Goal: Task Accomplishment & Management: Manage account settings

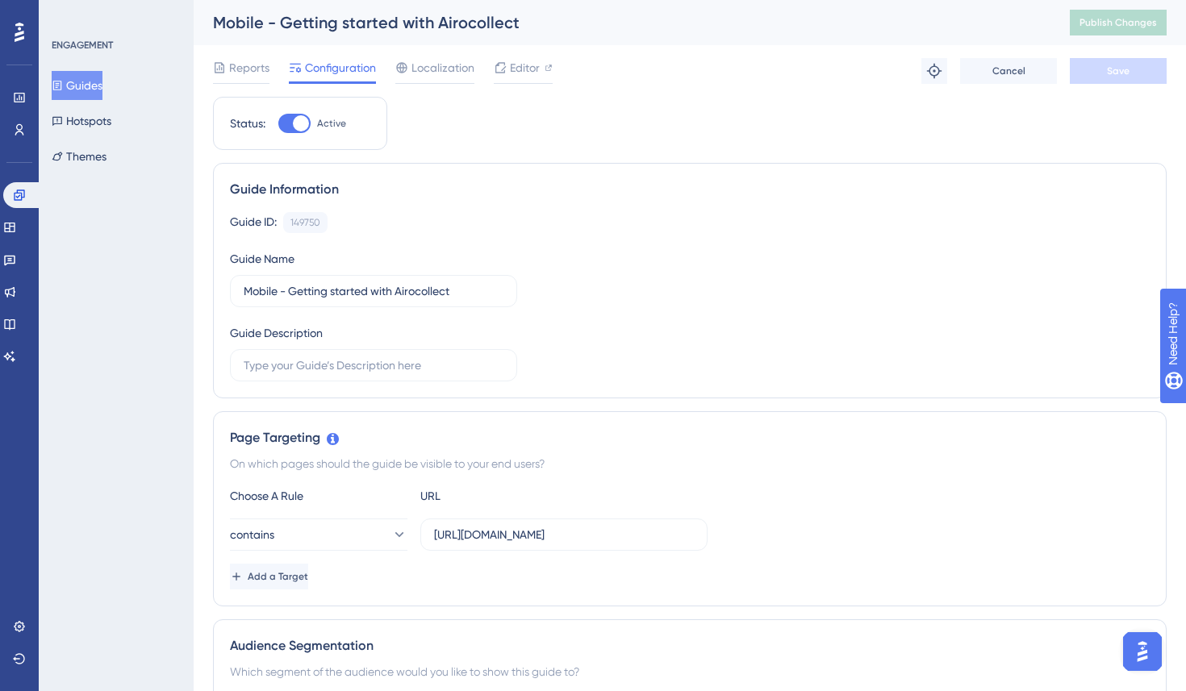
click at [182, 298] on div "ENGAGEMENT Guides Hotspots Themes" at bounding box center [116, 345] width 155 height 691
click at [88, 85] on button "Guides" at bounding box center [77, 85] width 51 height 29
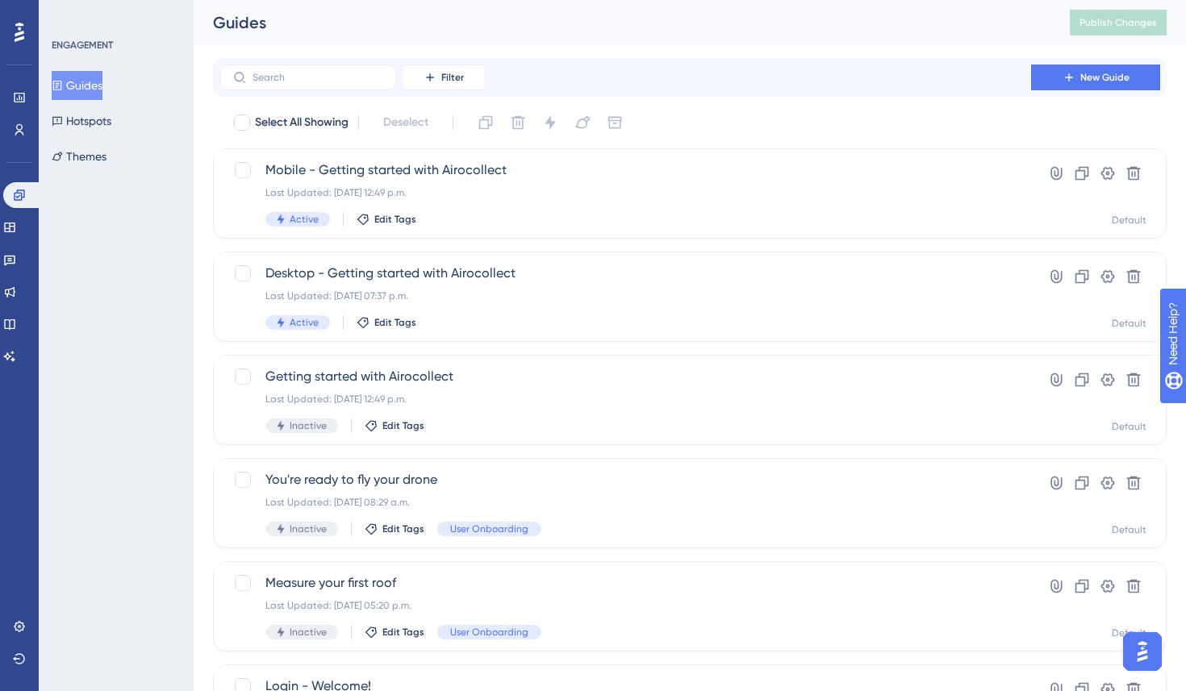
click at [85, 411] on div "ENGAGEMENT Guides Hotspots Themes" at bounding box center [116, 345] width 155 height 691
click at [155, 294] on div "ENGAGEMENT Guides Hotspots Themes" at bounding box center [116, 345] width 155 height 691
click at [153, 287] on div "ENGAGEMENT Guides Hotspots Themes" at bounding box center [116, 345] width 155 height 691
click at [121, 307] on div "ENGAGEMENT Guides Hotspots Themes" at bounding box center [116, 345] width 155 height 691
click at [163, 301] on div "ENGAGEMENT Guides Hotspots Themes" at bounding box center [116, 345] width 155 height 691
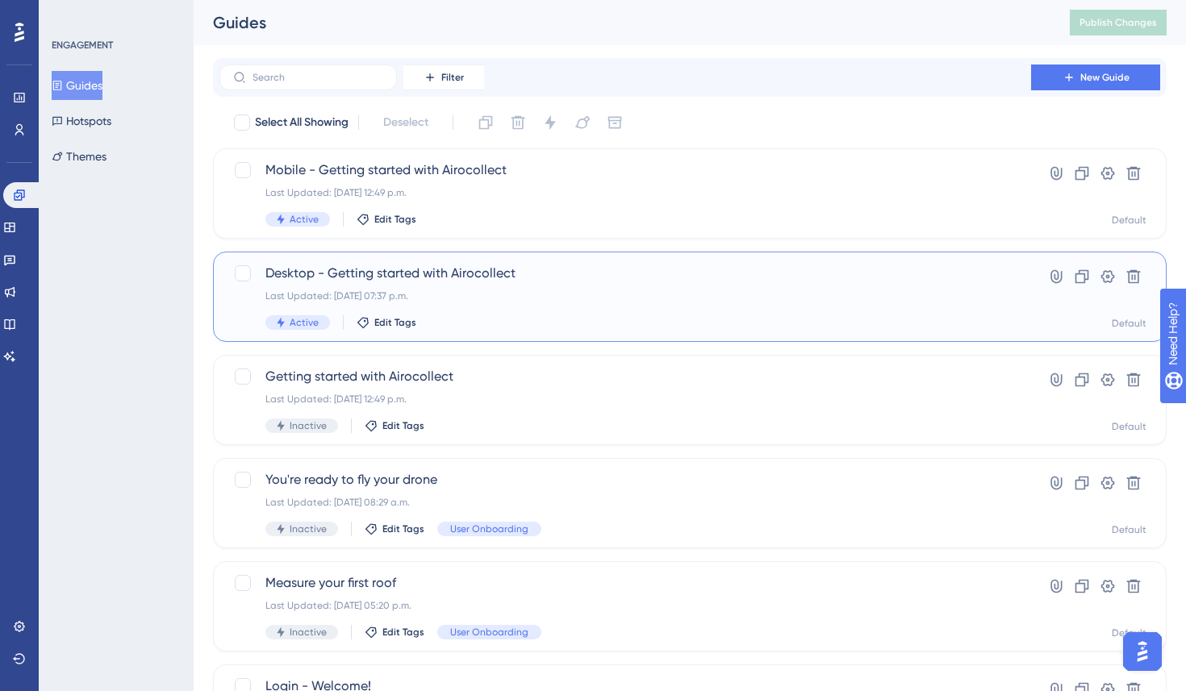
click at [311, 275] on span "Desktop - Getting started with Airocollect" at bounding box center [624, 273] width 719 height 19
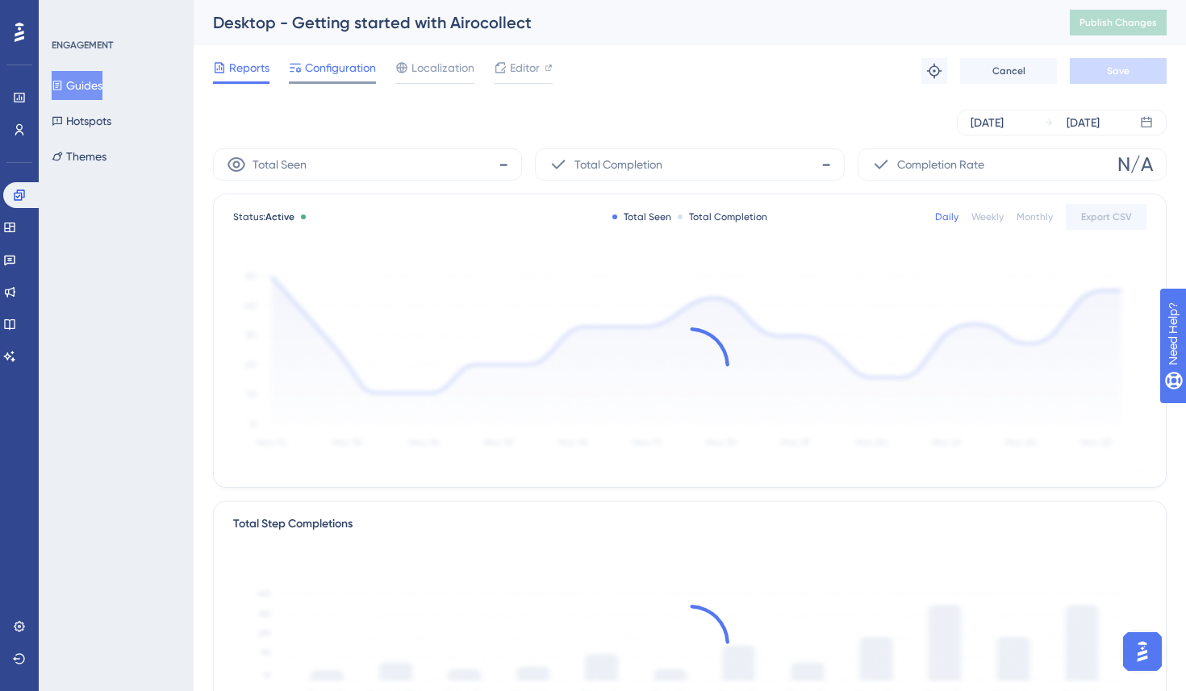
click at [323, 60] on span "Configuration" at bounding box center [340, 67] width 71 height 19
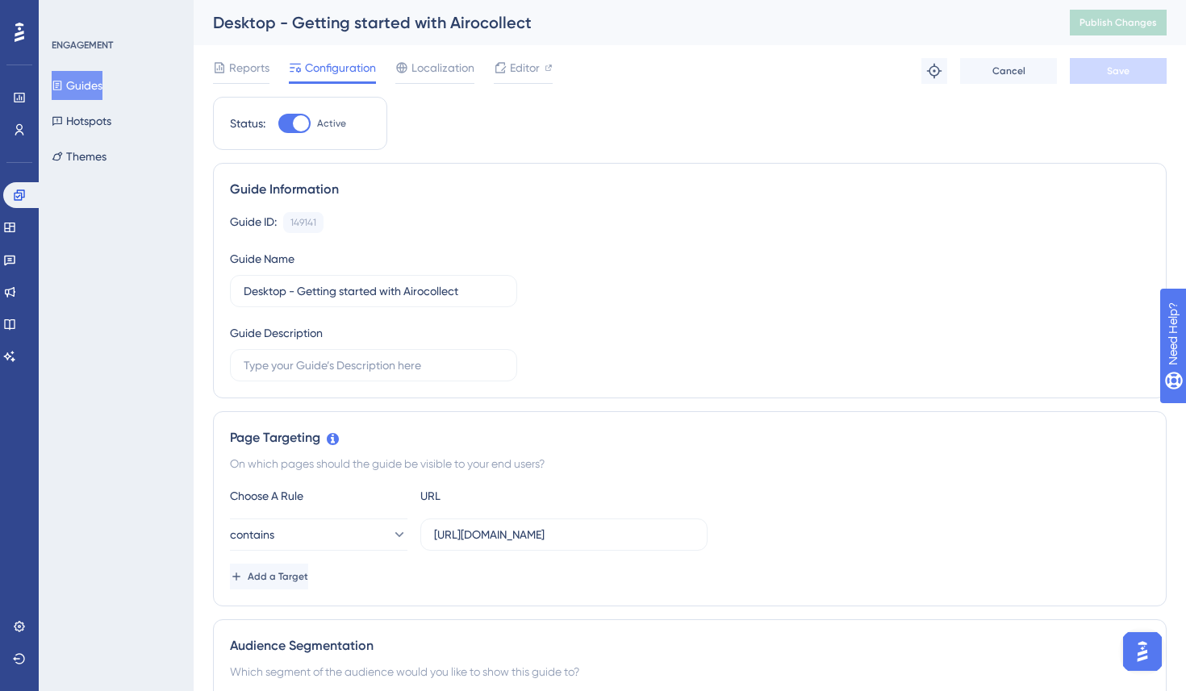
click at [102, 88] on button "Guides" at bounding box center [77, 85] width 51 height 29
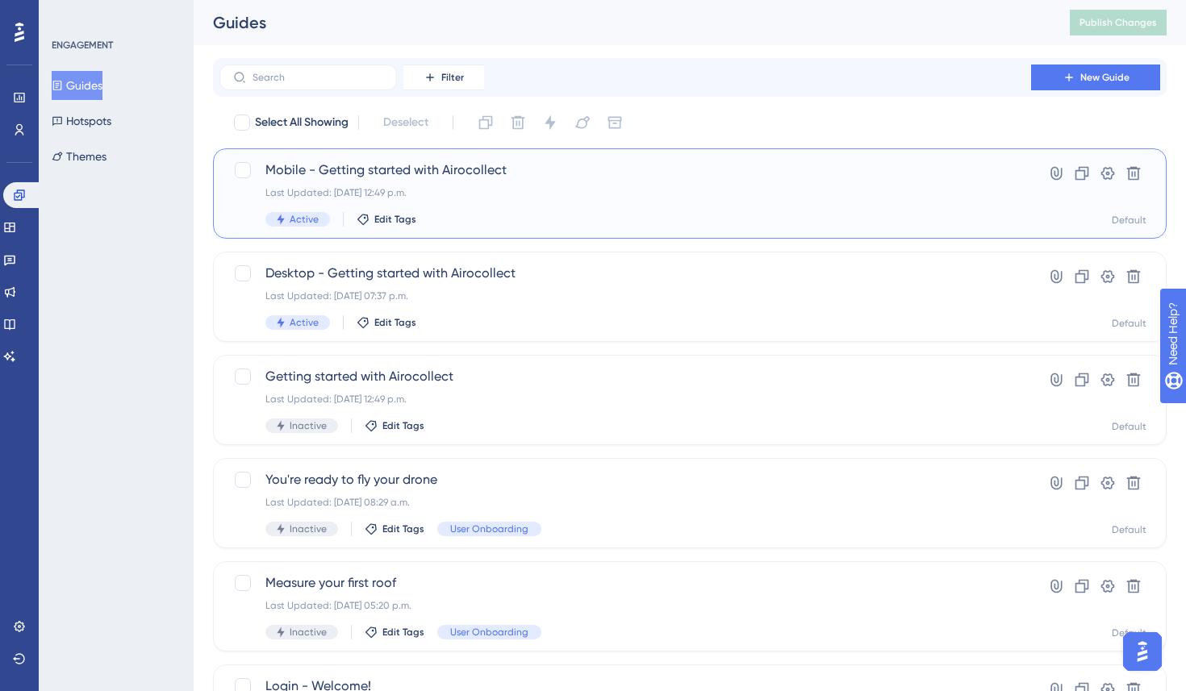
click at [361, 173] on span "Mobile - Getting started with Airocollect" at bounding box center [624, 170] width 719 height 19
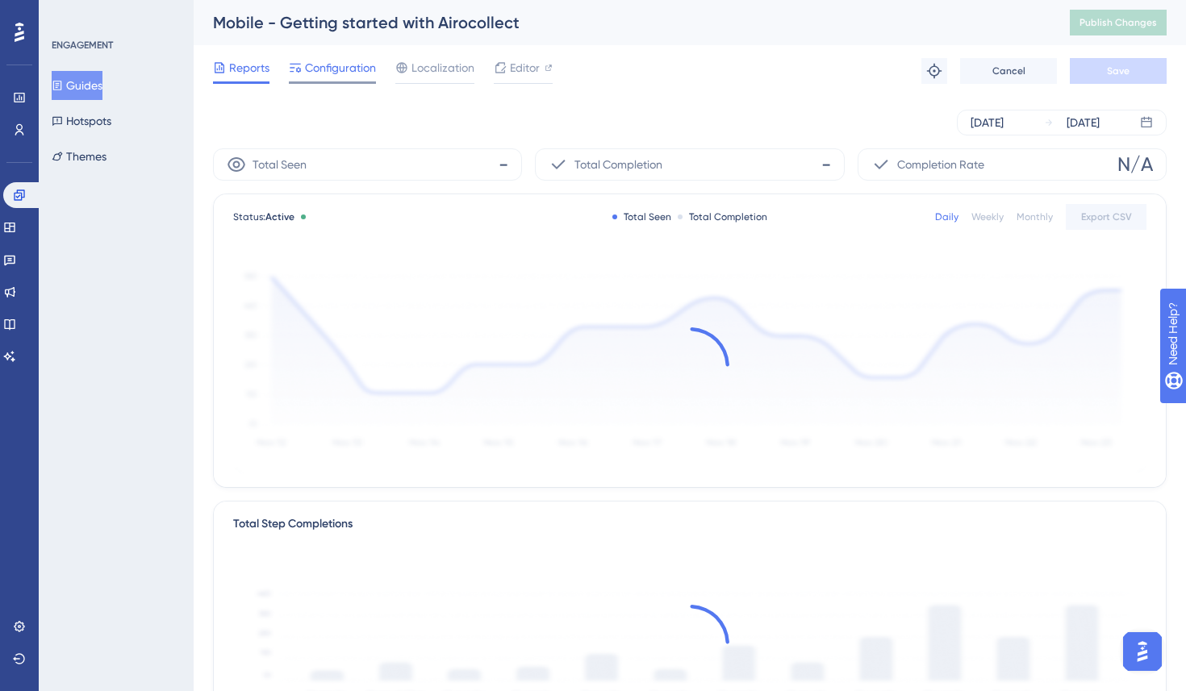
click at [326, 69] on span "Configuration" at bounding box center [340, 67] width 71 height 19
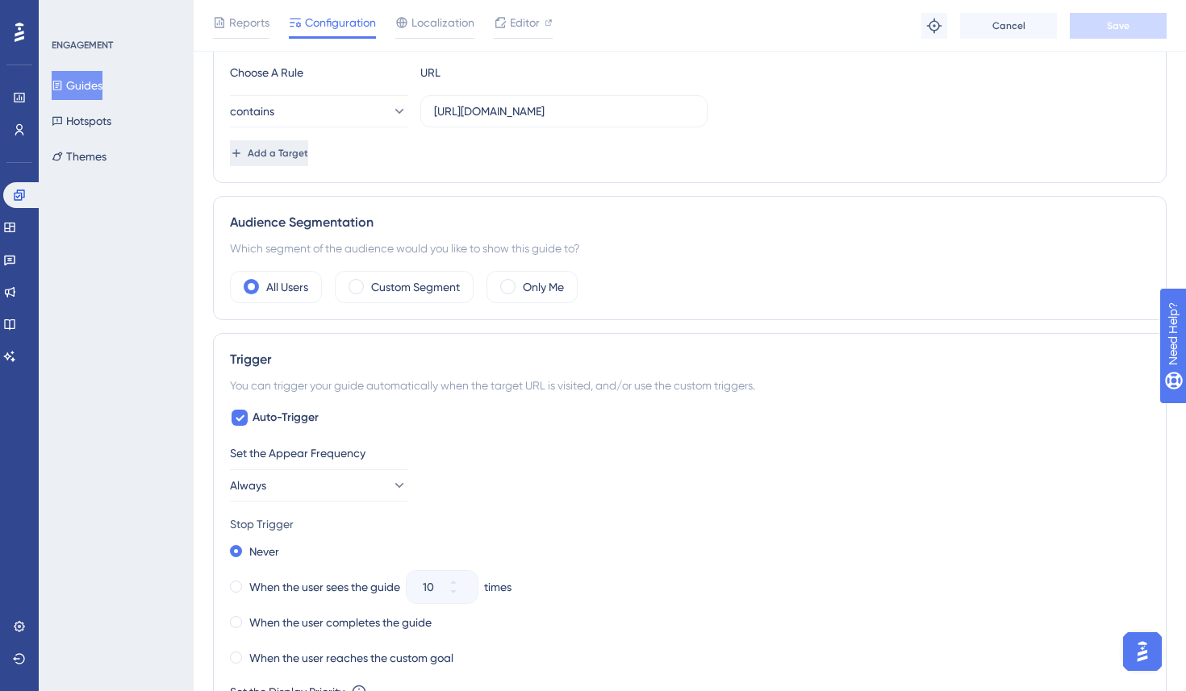
scroll to position [431, 0]
click at [390, 288] on label "Custom Segment" at bounding box center [415, 286] width 89 height 19
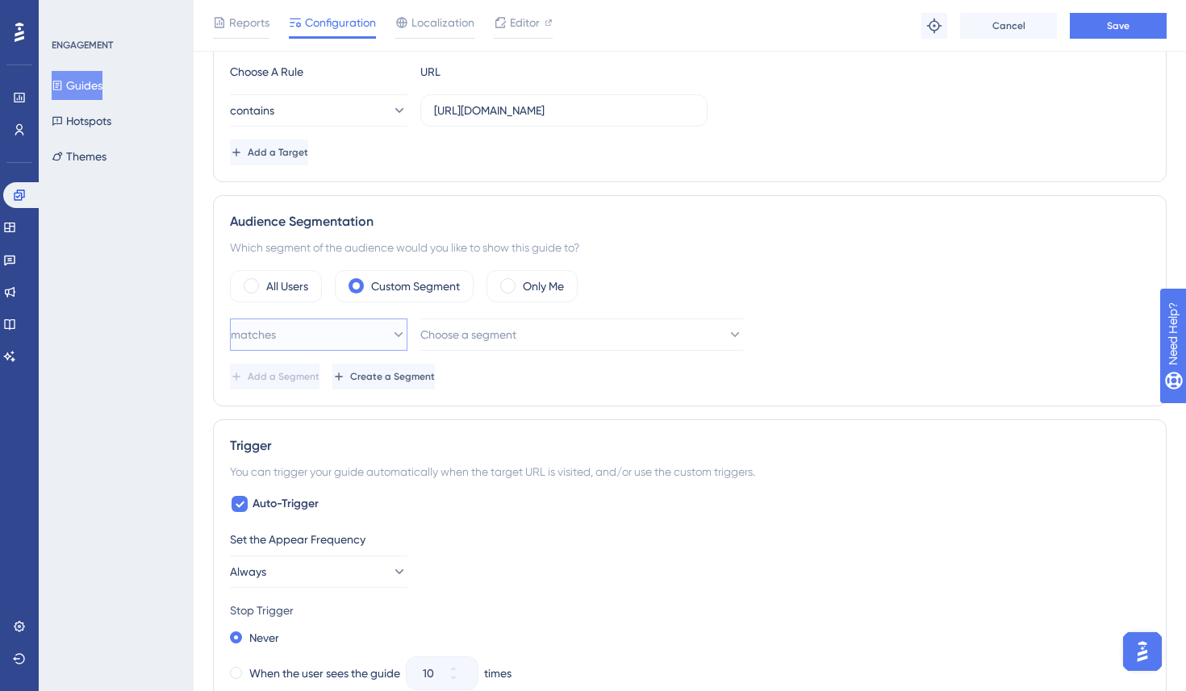
click at [336, 349] on button "matches" at bounding box center [318, 335] width 177 height 32
click at [331, 373] on div "matches matches" at bounding box center [318, 384] width 156 height 32
click at [467, 349] on button "Choose a segment" at bounding box center [581, 335] width 323 height 32
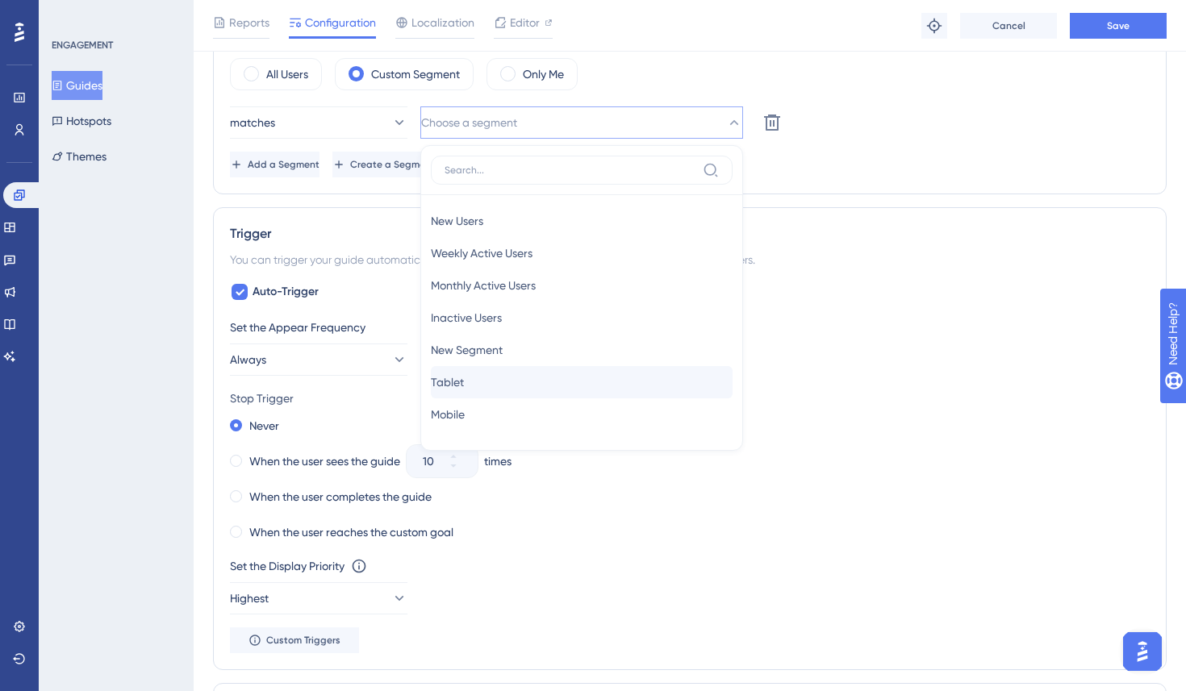
scroll to position [644, 0]
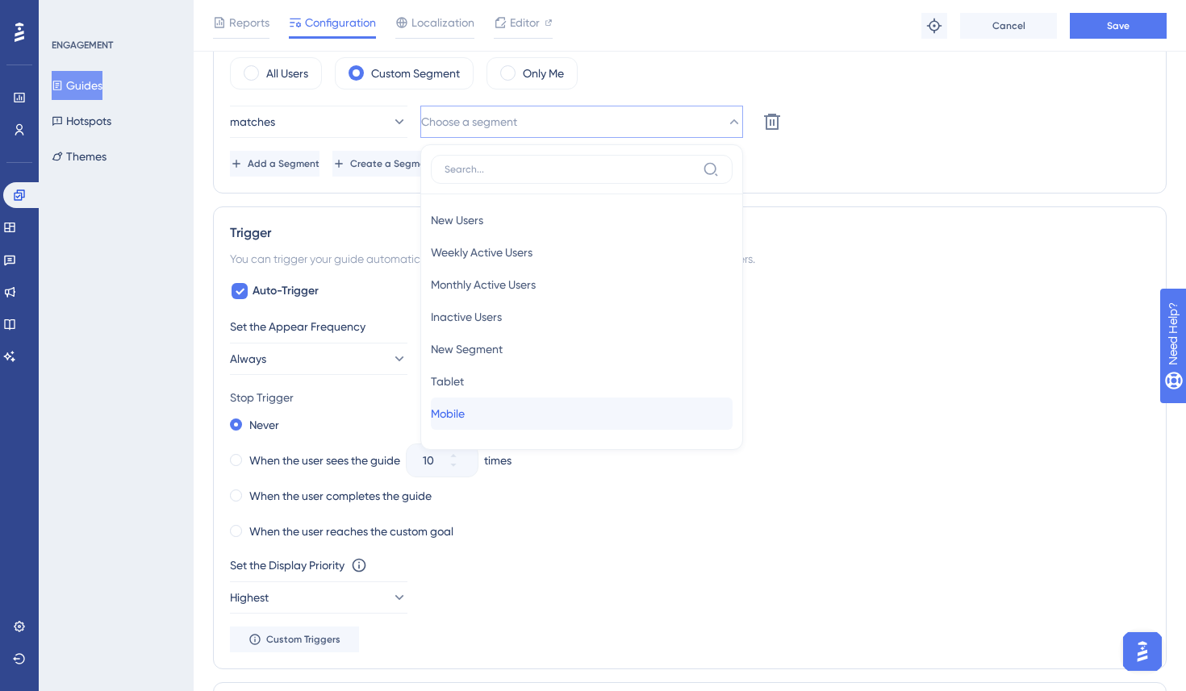
click at [488, 421] on div "Mobile Mobile" at bounding box center [582, 414] width 302 height 32
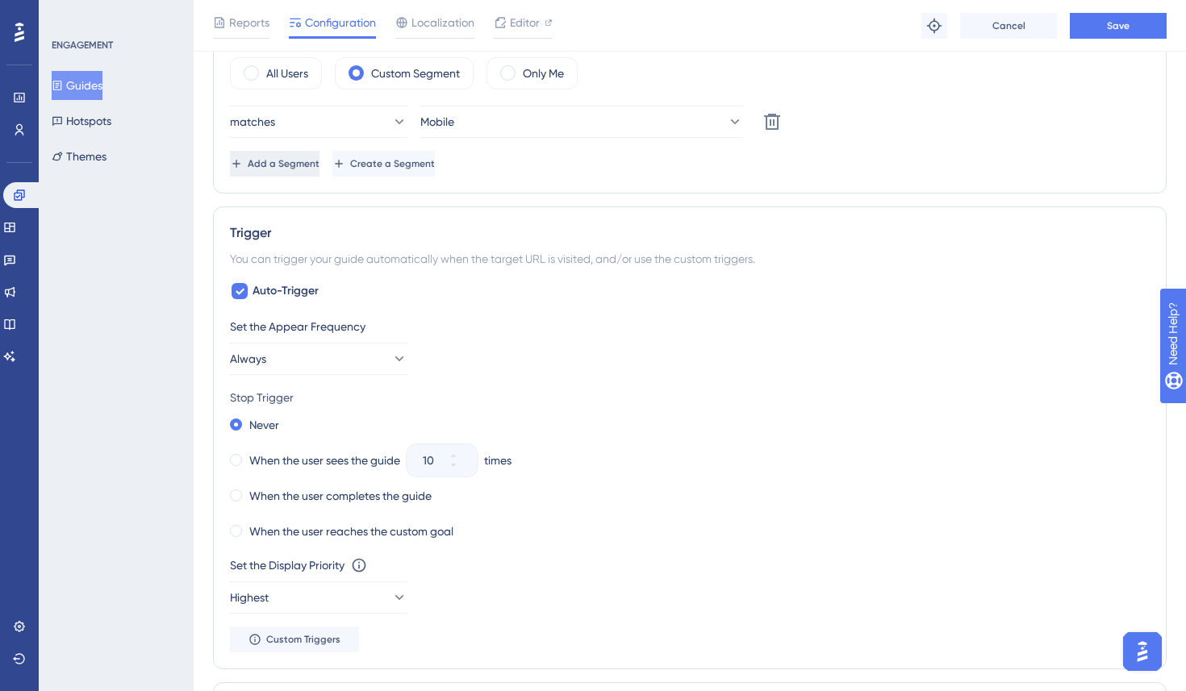
click at [319, 166] on span "Add a Segment" at bounding box center [284, 163] width 72 height 13
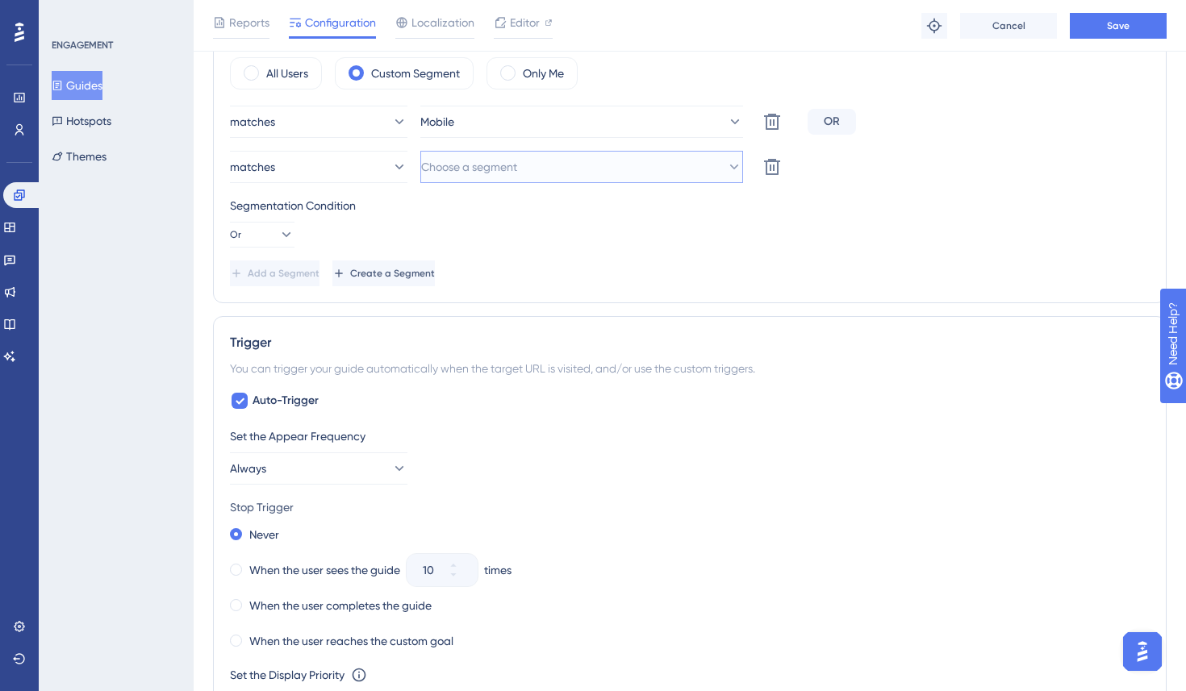
click at [477, 159] on span "Choose a segment" at bounding box center [469, 166] width 96 height 19
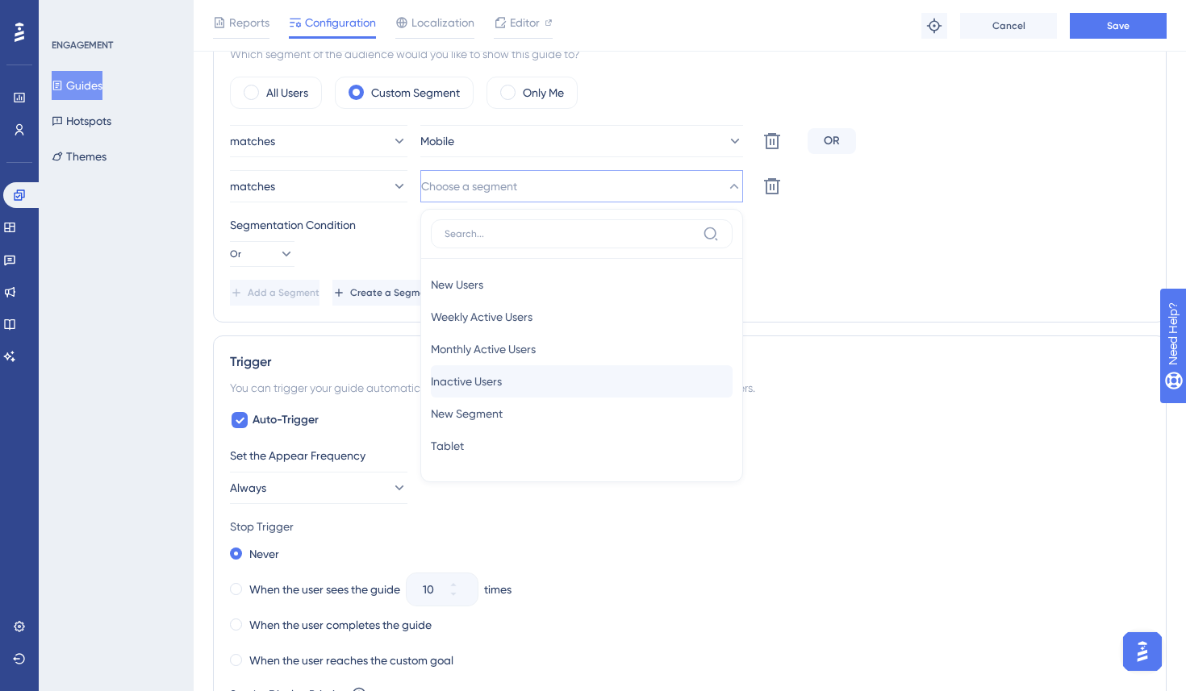
scroll to position [682, 0]
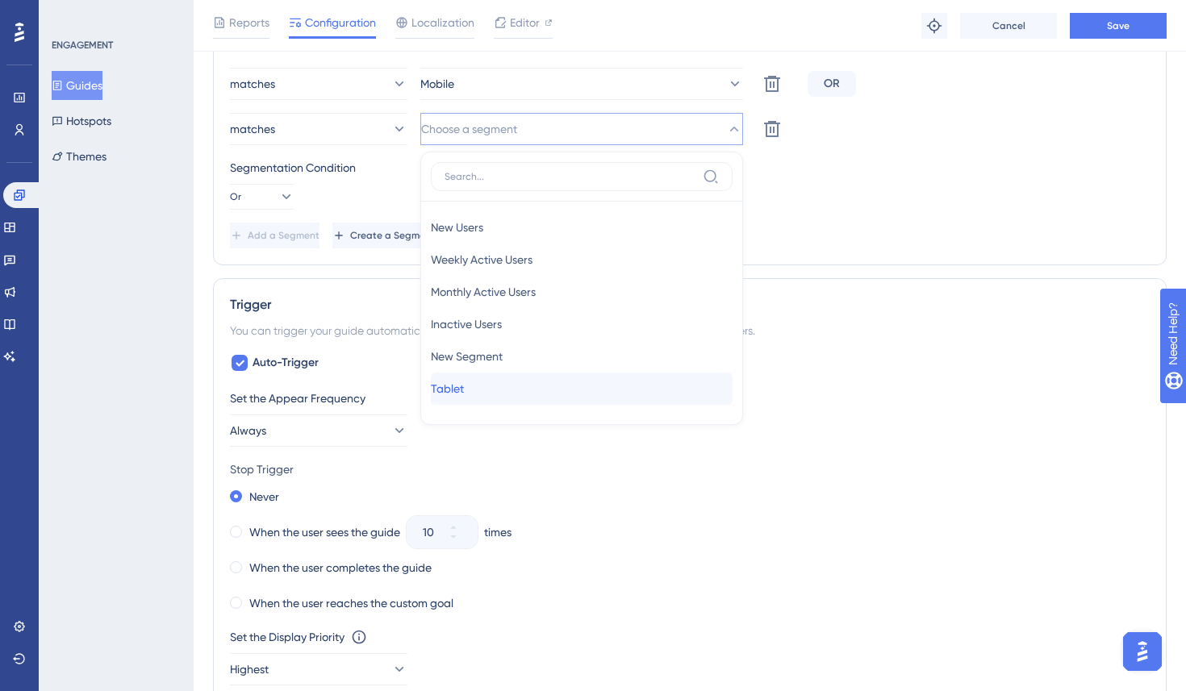
click at [492, 390] on div "Tablet Tablet" at bounding box center [582, 389] width 302 height 32
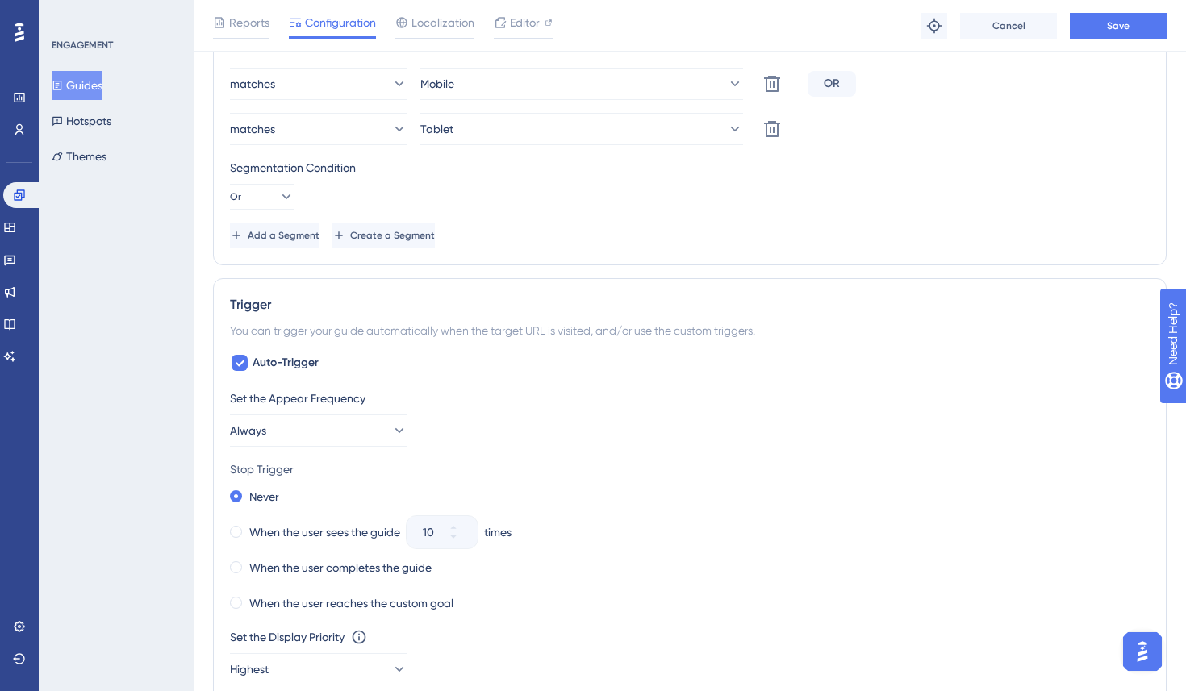
click at [799, 199] on div "Segmentation Condition Or" at bounding box center [689, 184] width 919 height 52
click at [1085, 20] on button "Save" at bounding box center [1117, 26] width 97 height 26
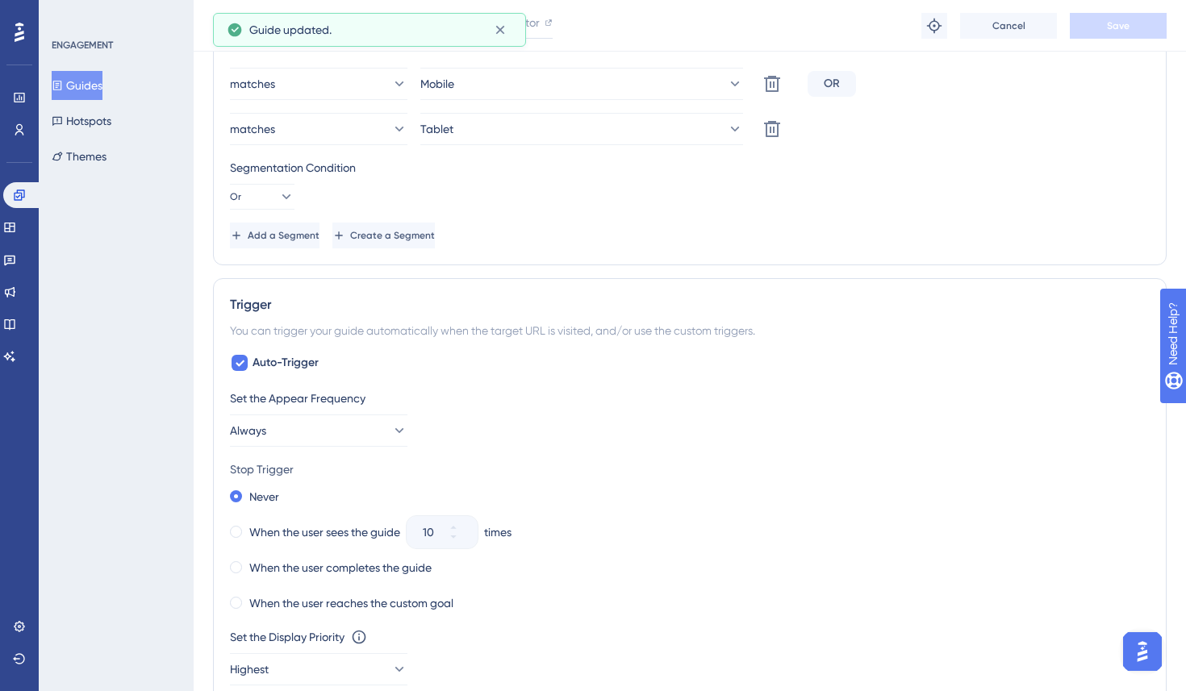
click at [627, 215] on div "matches Mobile Delete OR matches Tablet Delete Segmentation Condition Or Add a …" at bounding box center [689, 158] width 919 height 181
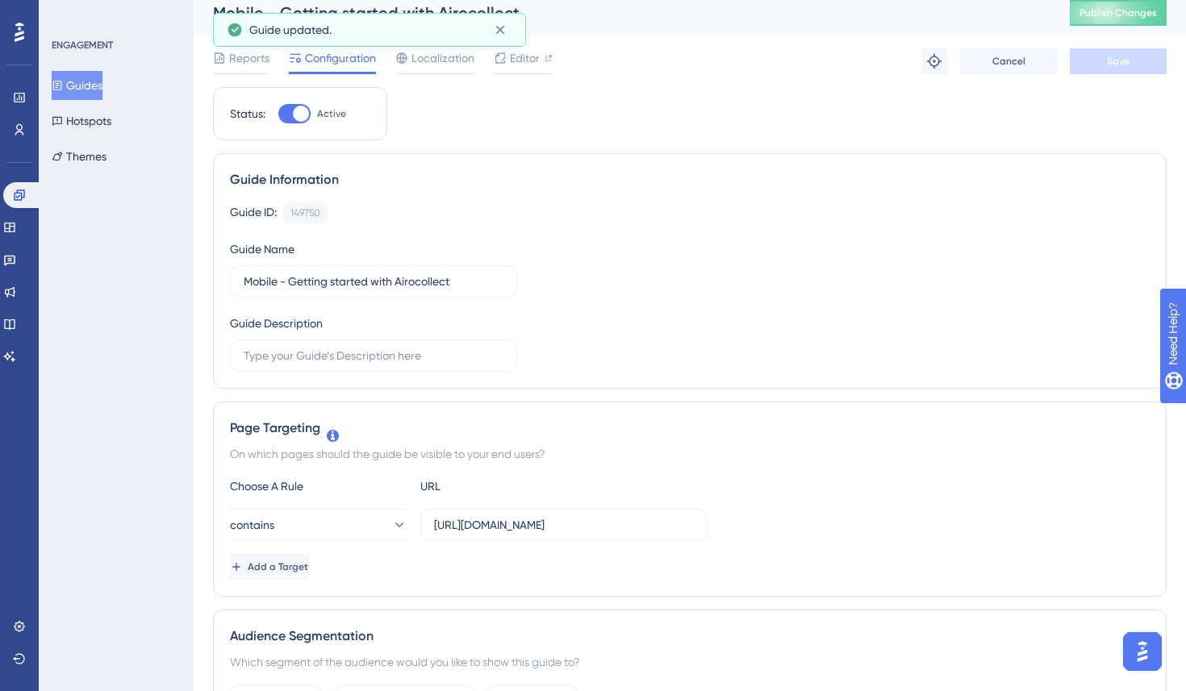
scroll to position [0, 0]
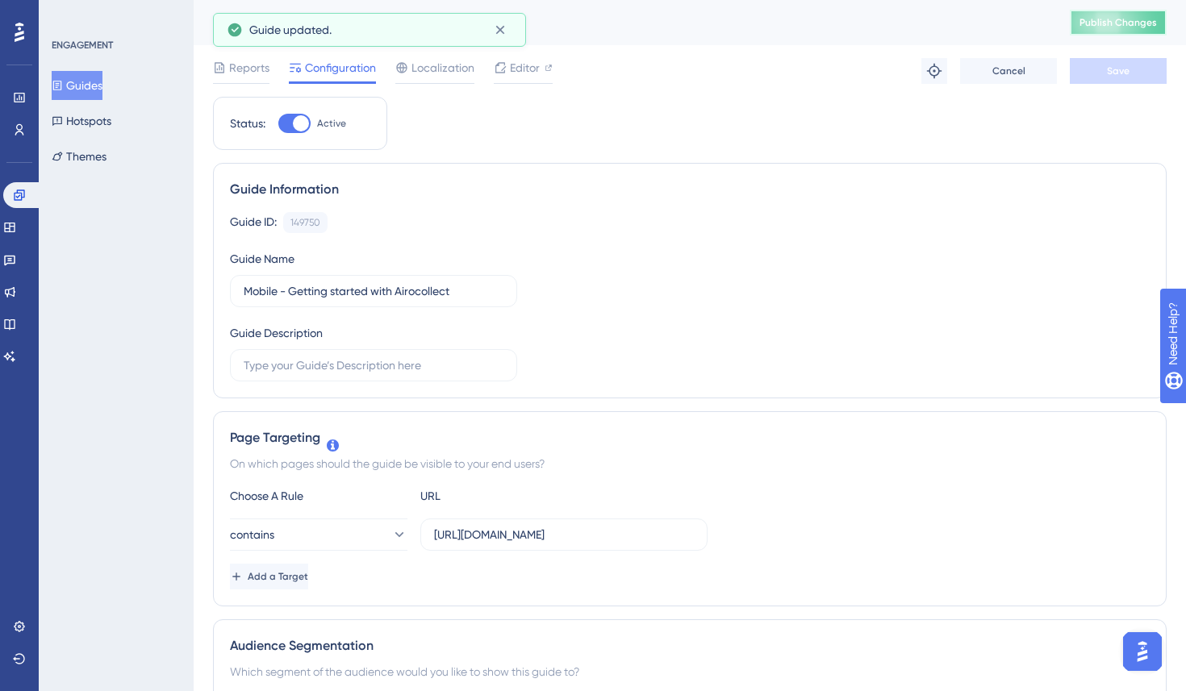
click at [1094, 19] on button "Publish Changes" at bounding box center [1117, 23] width 97 height 26
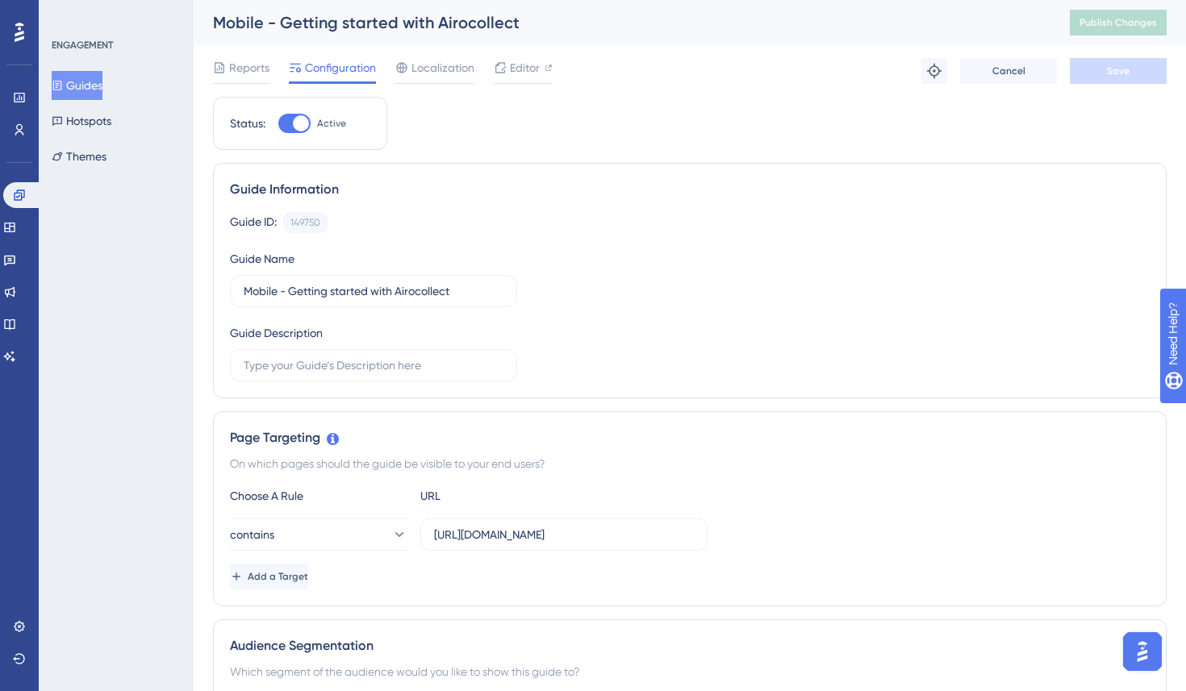
click at [321, 65] on span "Configuration" at bounding box center [340, 67] width 71 height 19
click at [521, 65] on span "Editor" at bounding box center [525, 67] width 30 height 19
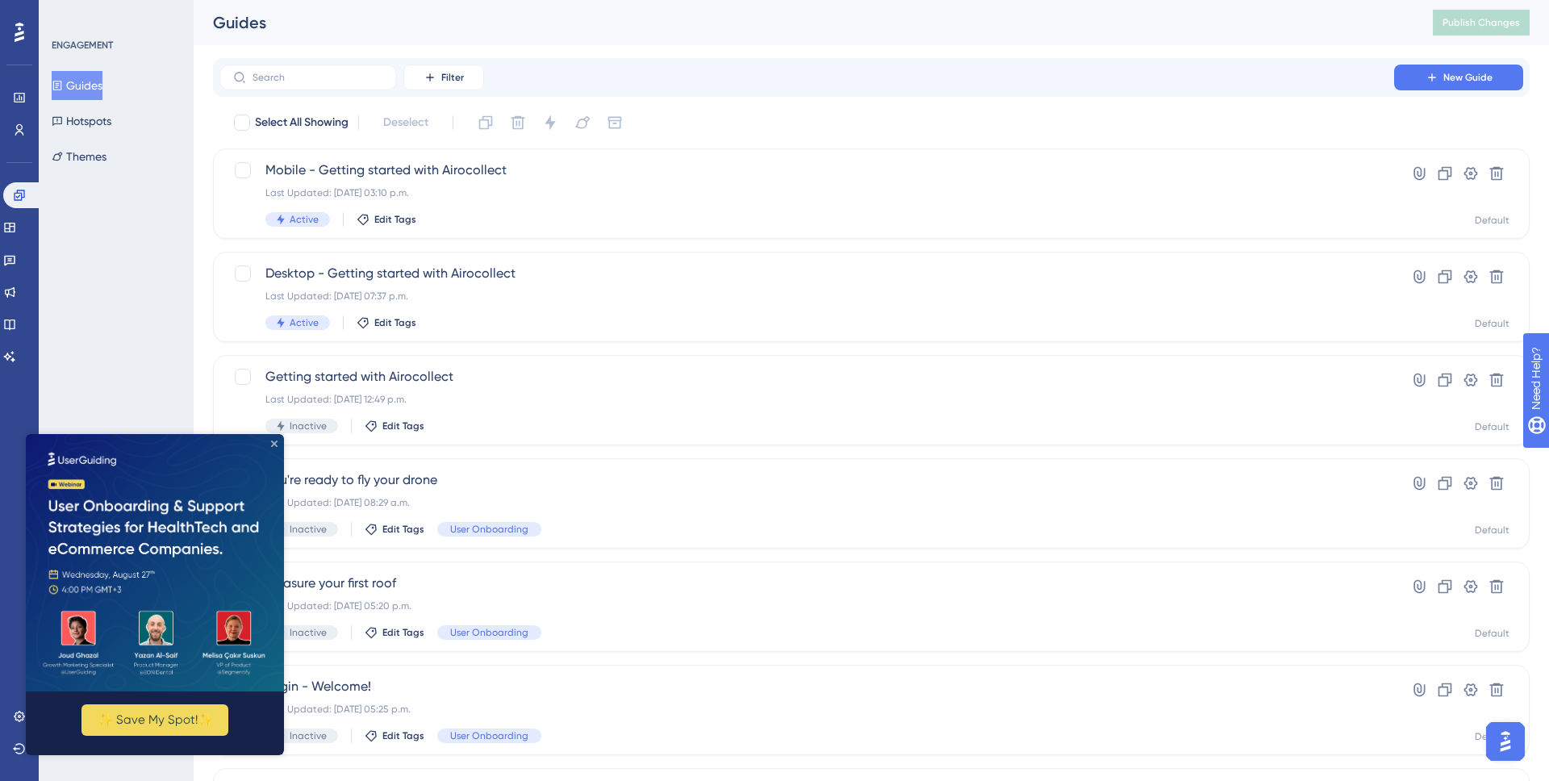
click at [273, 443] on icon "Close Preview" at bounding box center [274, 443] width 6 height 6
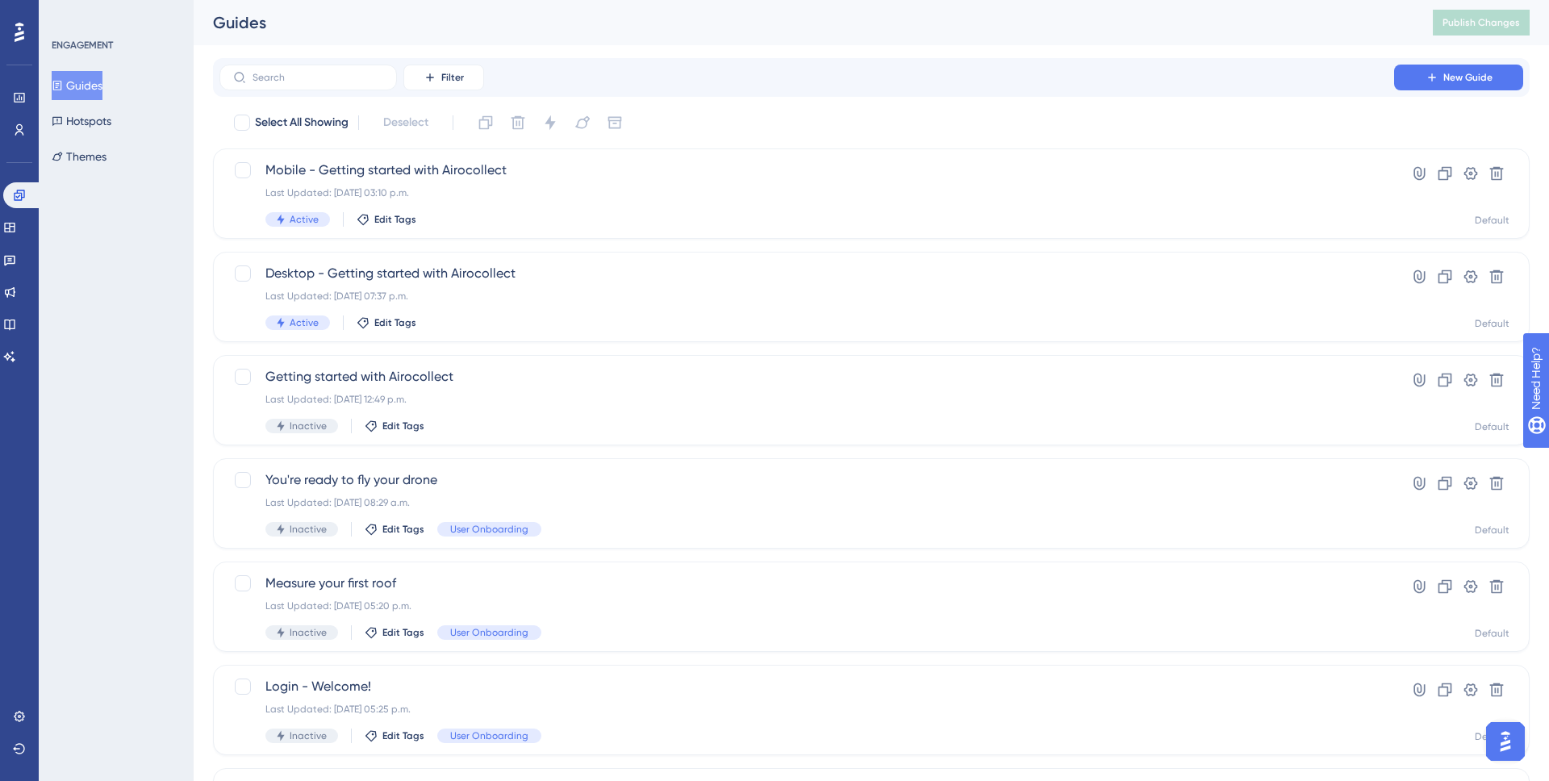
click at [119, 417] on div "ENGAGEMENT Guides Hotspots Themes" at bounding box center [116, 390] width 155 height 781
click at [423, 166] on span "Mobile - Getting started with Airocollect" at bounding box center [806, 170] width 1082 height 19
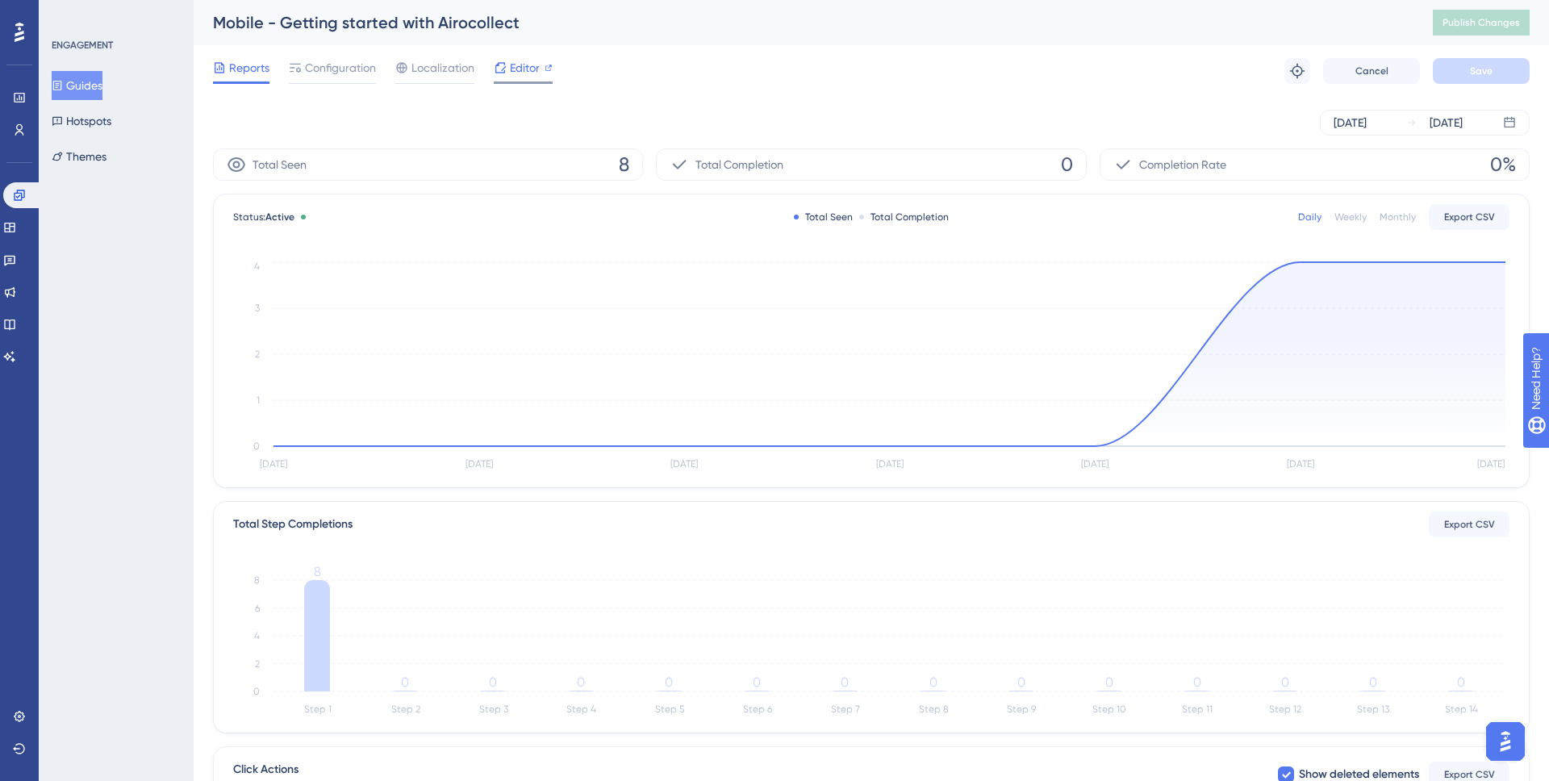
click at [515, 72] on span "Editor" at bounding box center [525, 67] width 30 height 19
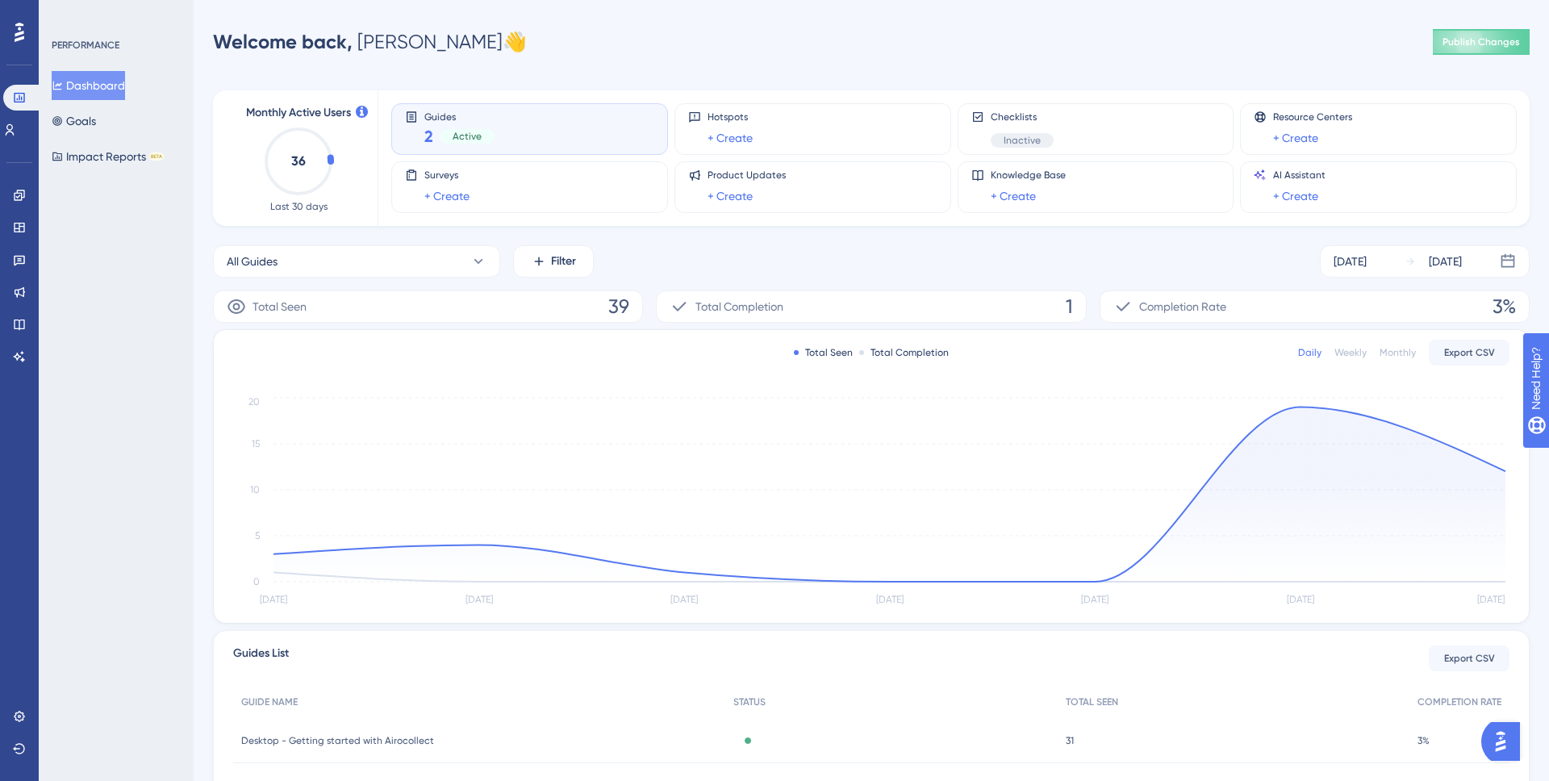
click at [432, 137] on div "2 Active" at bounding box center [459, 136] width 70 height 23
click at [476, 138] on span "Active" at bounding box center [466, 136] width 29 height 13
click at [438, 119] on span "Guides" at bounding box center [459, 115] width 70 height 11
click at [15, 130] on icon at bounding box center [9, 129] width 13 height 13
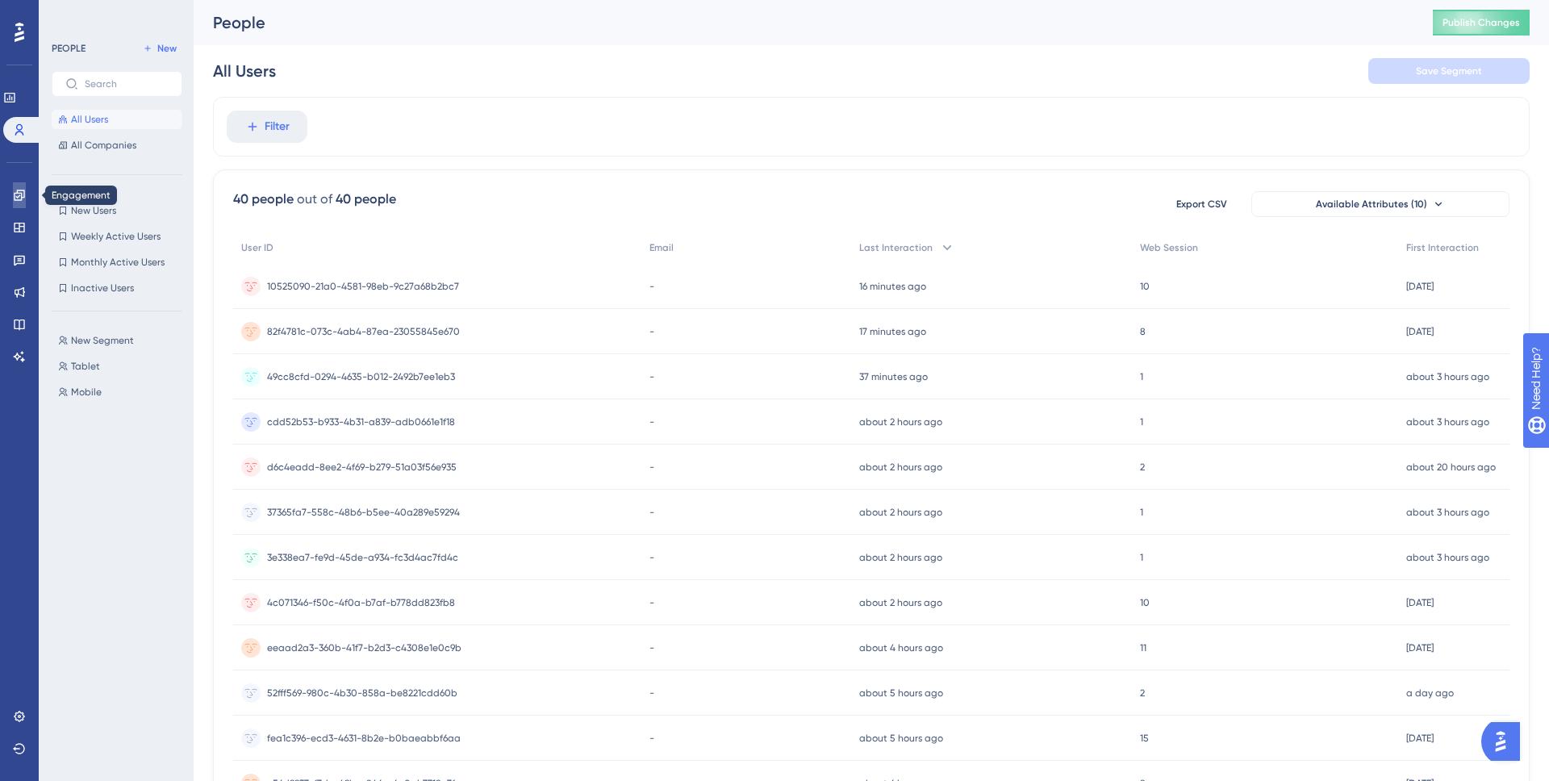
click at [16, 193] on icon at bounding box center [19, 195] width 10 height 10
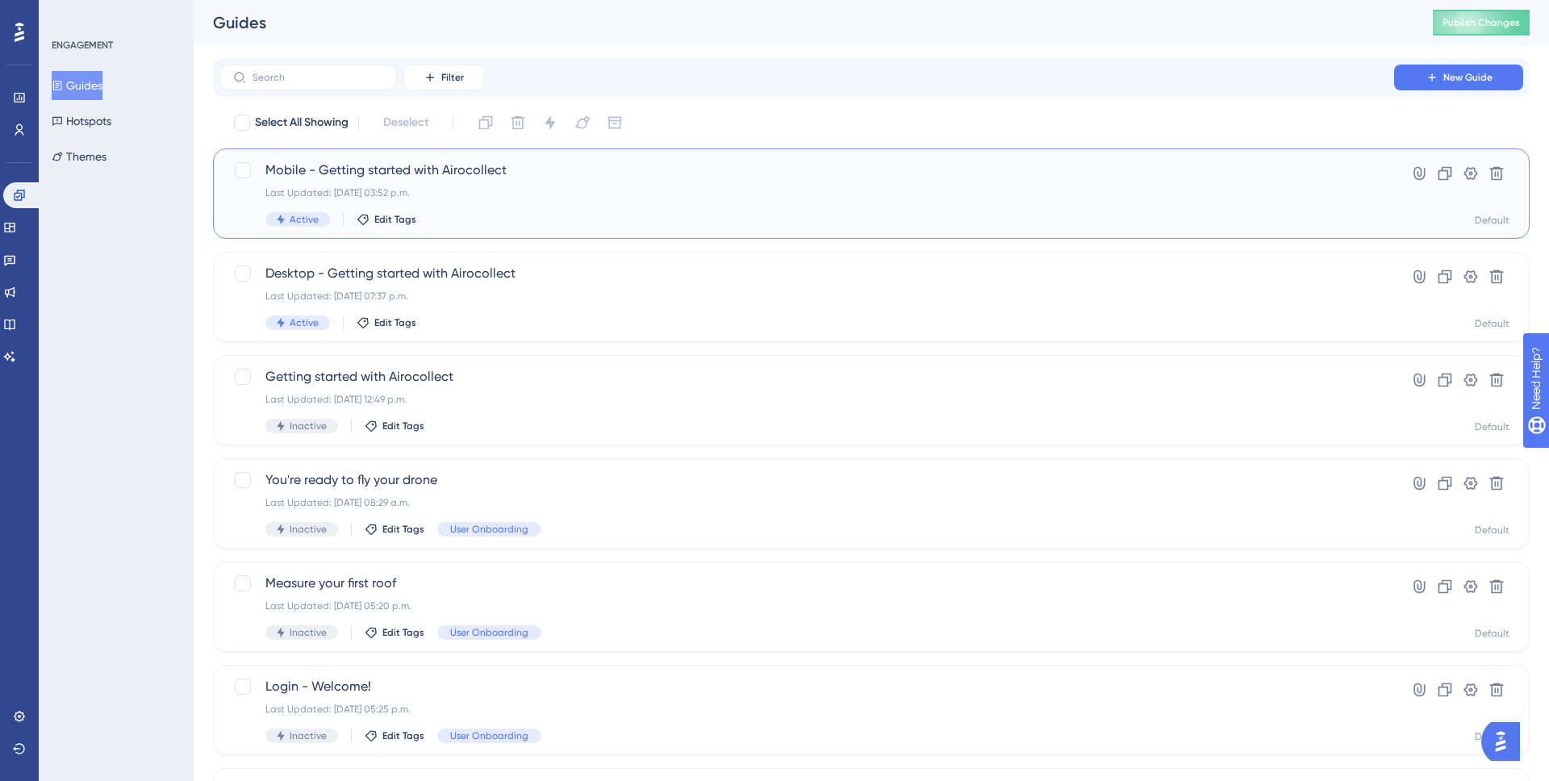
click at [412, 177] on span "Mobile - Getting started with Airocollect" at bounding box center [806, 170] width 1082 height 19
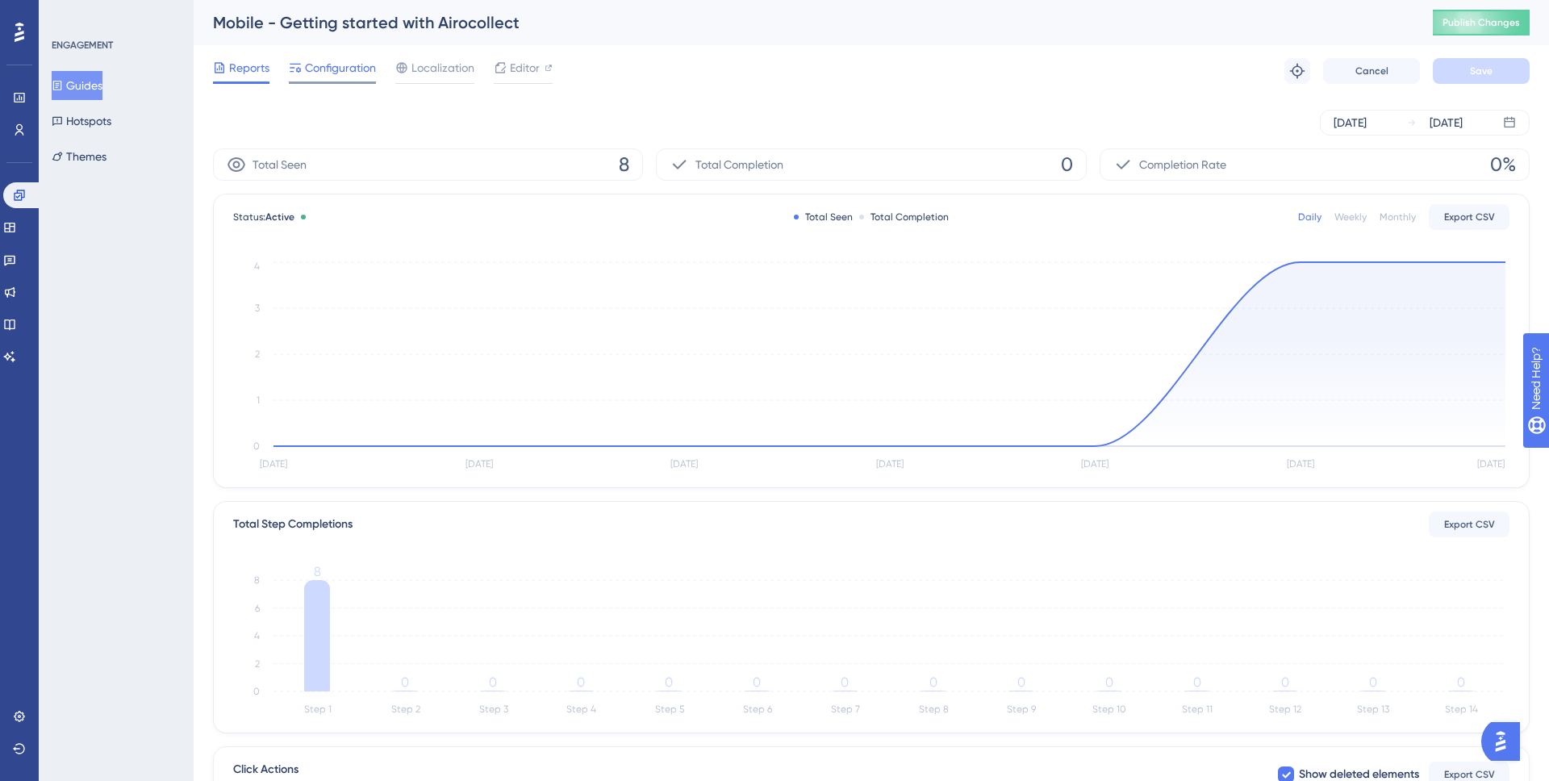
click at [335, 61] on span "Configuration" at bounding box center [340, 67] width 71 height 19
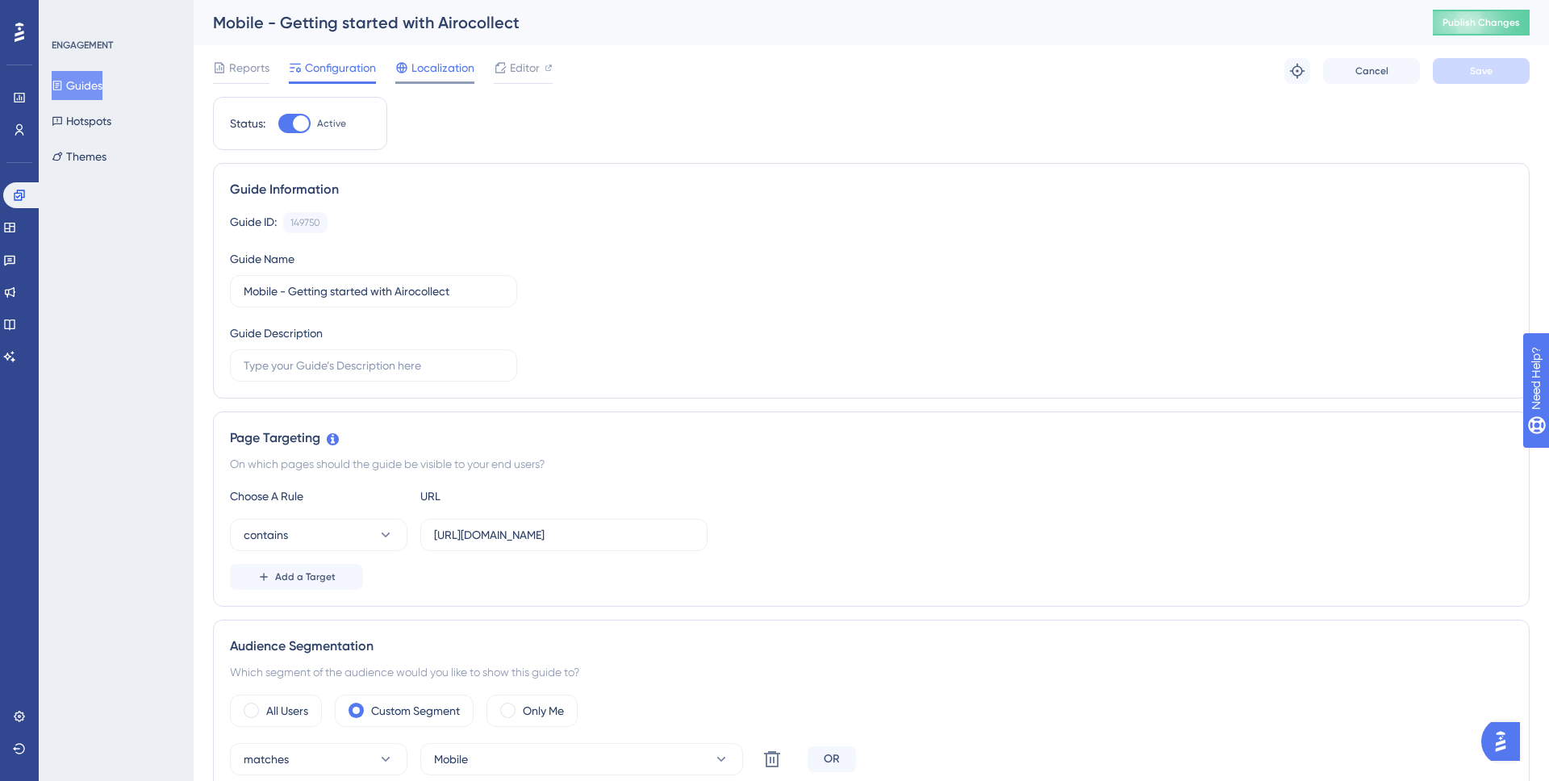
click at [423, 68] on span "Localization" at bounding box center [442, 67] width 63 height 19
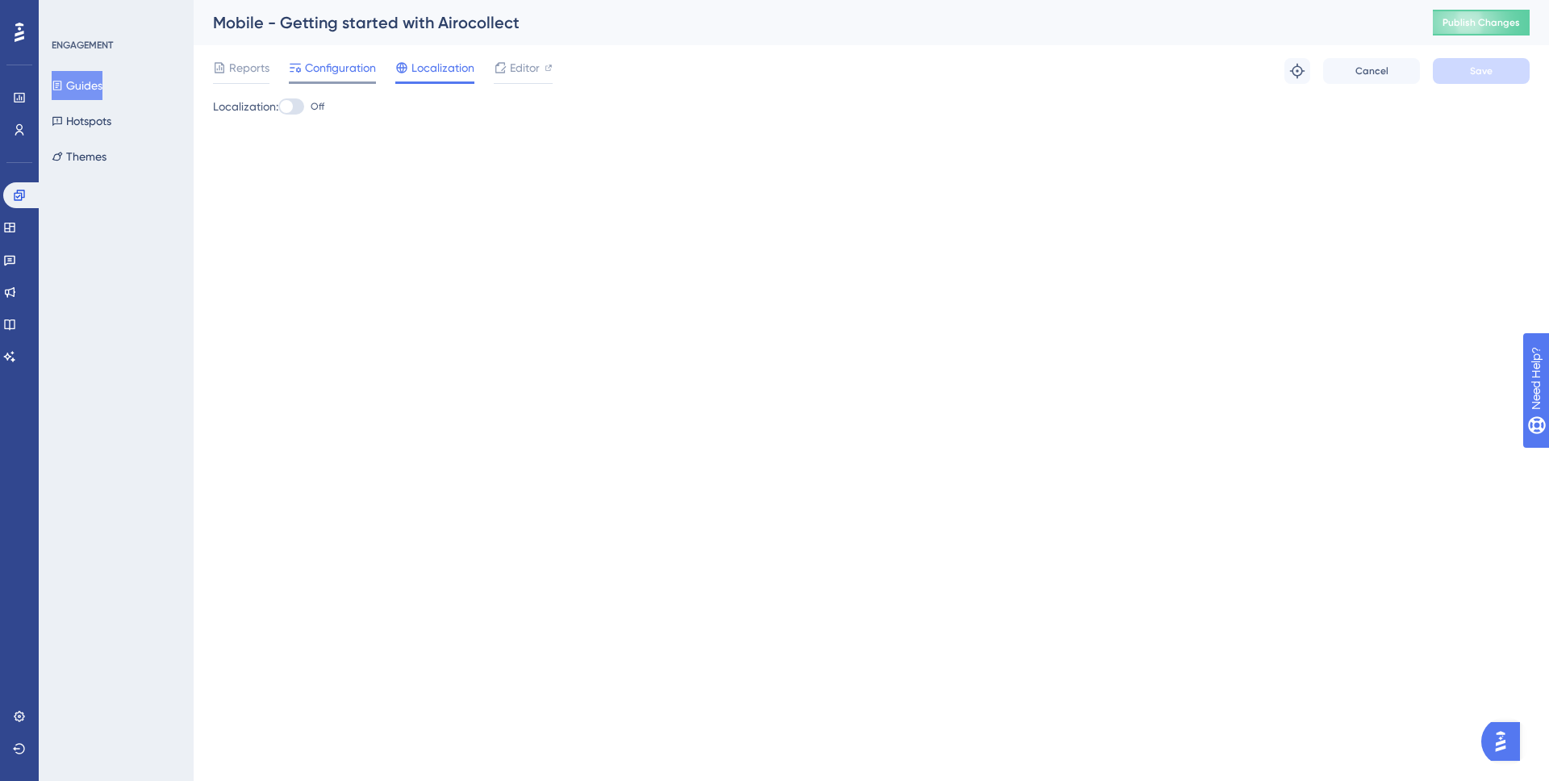
click at [318, 66] on span "Configuration" at bounding box center [340, 67] width 71 height 19
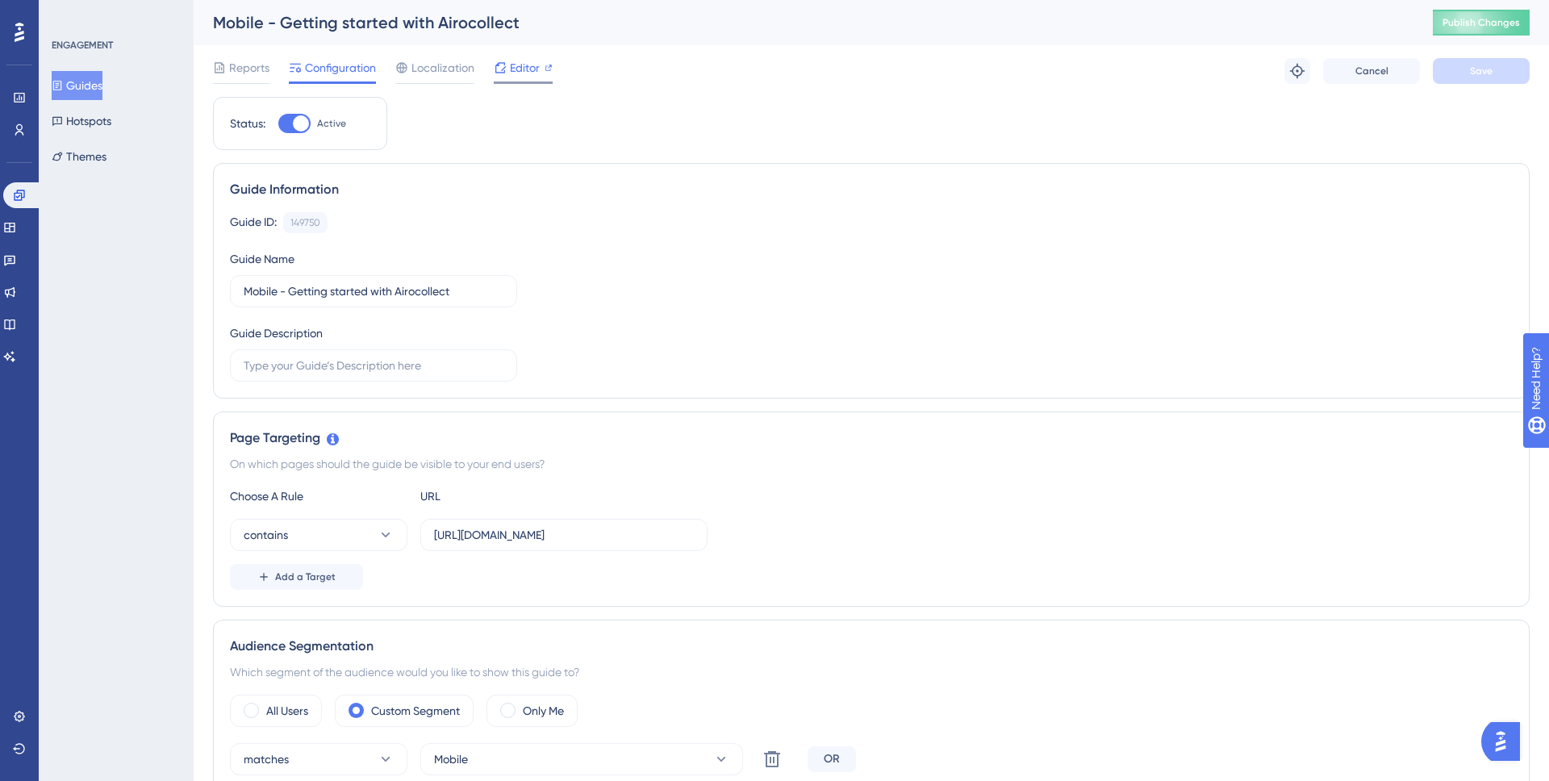
click at [510, 69] on span "Editor" at bounding box center [525, 67] width 30 height 19
